Goal: Information Seeking & Learning: Find specific fact

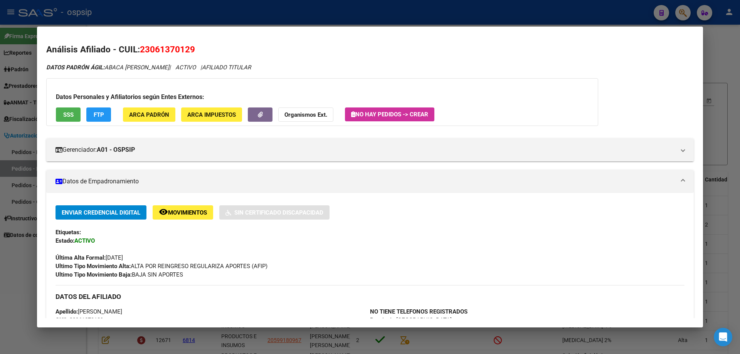
click at [678, 9] on div at bounding box center [370, 177] width 740 height 354
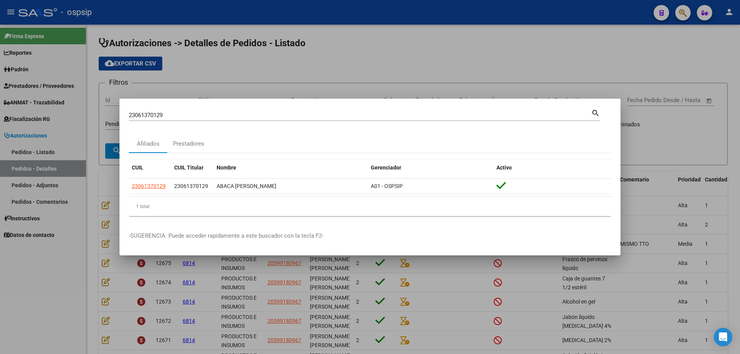
click at [686, 13] on div at bounding box center [370, 177] width 740 height 354
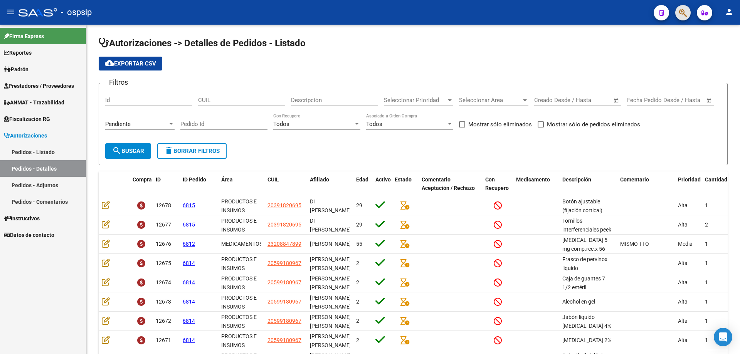
click at [688, 11] on button "button" at bounding box center [682, 12] width 15 height 15
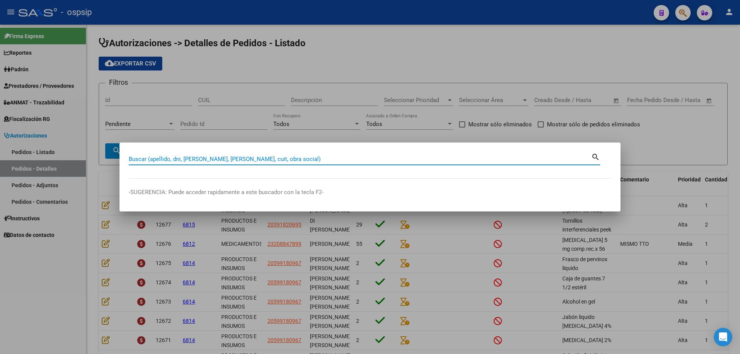
click at [317, 160] on input "Buscar (apellido, dni, [PERSON_NAME], [PERSON_NAME], cuit, obra social)" at bounding box center [360, 159] width 462 height 7
type input "25501912"
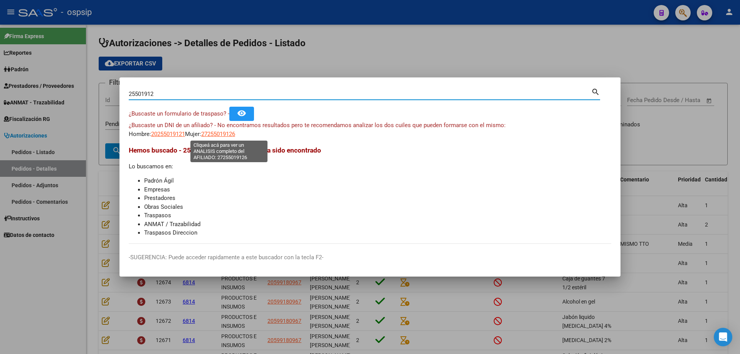
click at [220, 135] on span "27255019126" at bounding box center [218, 134] width 34 height 7
type textarea "27255019126"
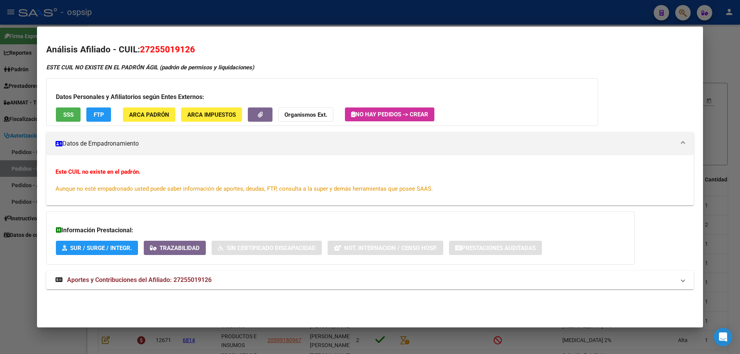
click at [732, 53] on div at bounding box center [370, 177] width 740 height 354
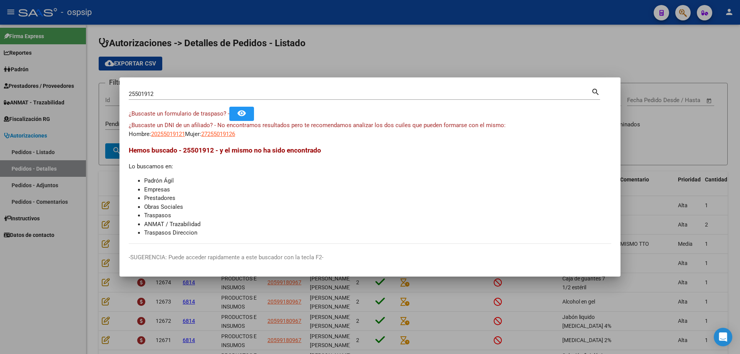
click at [490, 47] on div at bounding box center [370, 177] width 740 height 354
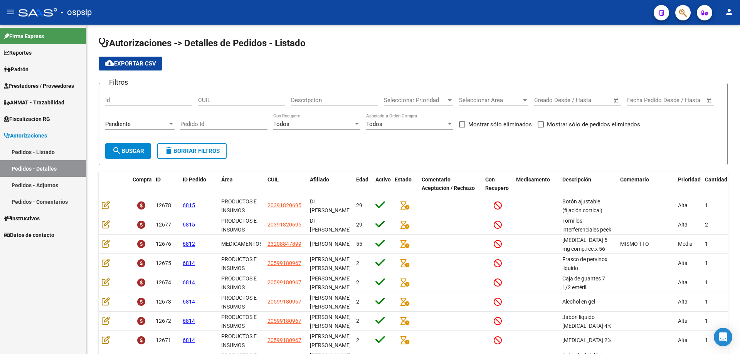
click at [682, 18] on span "button" at bounding box center [683, 13] width 8 height 16
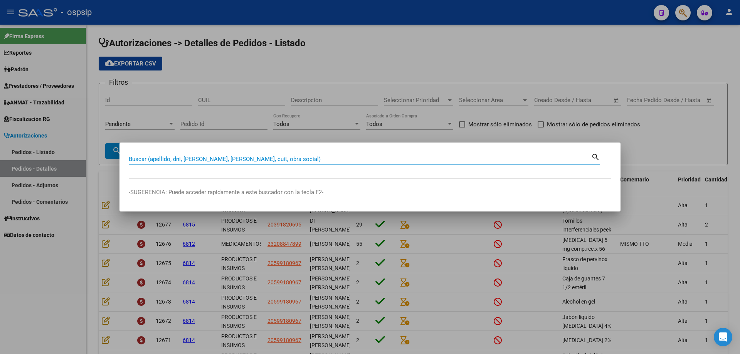
click at [302, 157] on input "Buscar (apellido, dni, [PERSON_NAME], [PERSON_NAME], cuit, obra social)" at bounding box center [360, 159] width 462 height 7
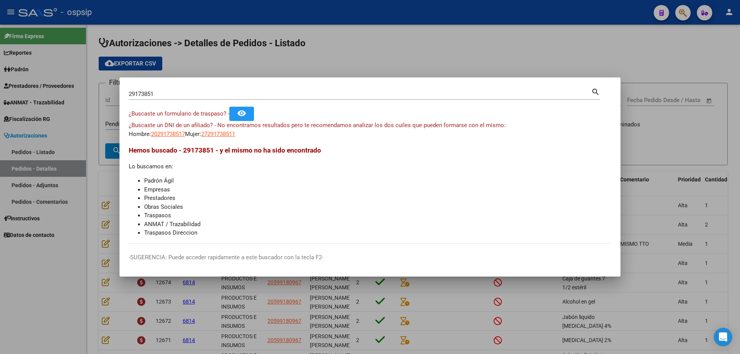
click at [280, 77] on mat-dialog-container "29173851 Buscar (apellido, dni, cuil, nro traspaso, cuit, obra social) search ¿…" at bounding box center [369, 177] width 501 height 200
click at [144, 92] on input "29173851" at bounding box center [360, 94] width 462 height 7
type input "29179851"
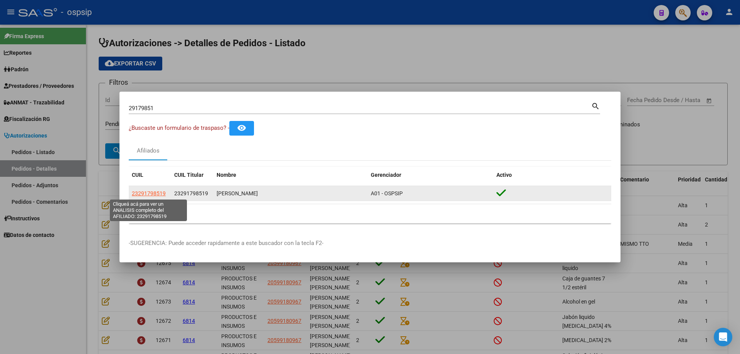
click at [161, 191] on span "23291798519" at bounding box center [149, 193] width 34 height 6
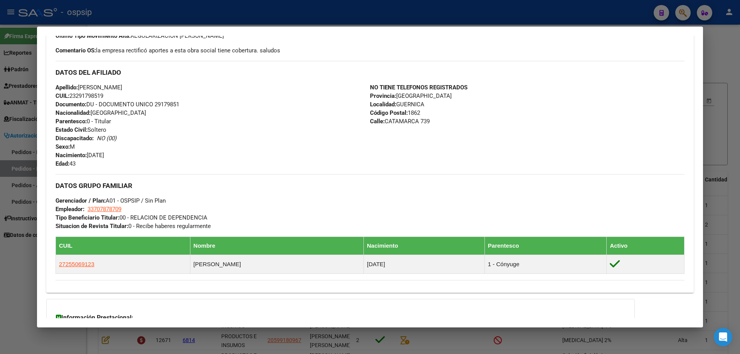
scroll to position [231, 0]
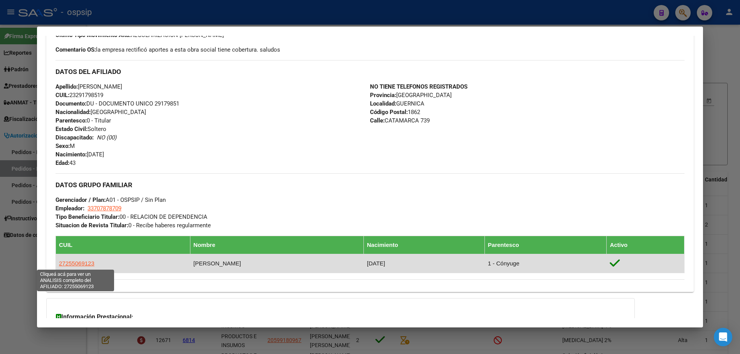
click at [86, 263] on span "27255069123" at bounding box center [76, 263] width 35 height 7
type textarea "27255069123"
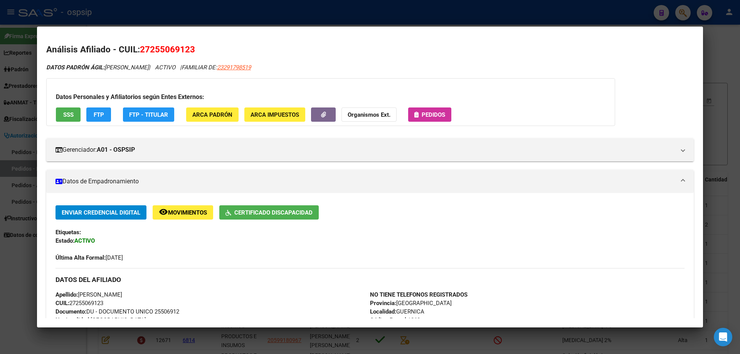
scroll to position [39, 0]
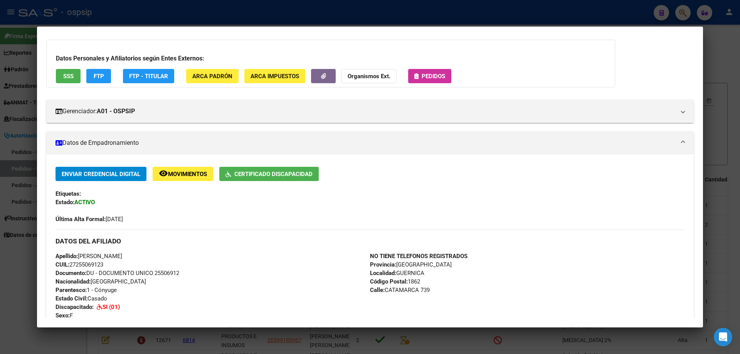
drag, startPoint x: 183, startPoint y: 272, endPoint x: 156, endPoint y: 272, distance: 27.4
click at [155, 272] on div "Apellido: [PERSON_NAME] CUIL: 27255069123 Documento: DU - DOCUMENTO UNICO 25506…" at bounding box center [212, 298] width 314 height 93
copy span "25506912"
